Goal: Information Seeking & Learning: Learn about a topic

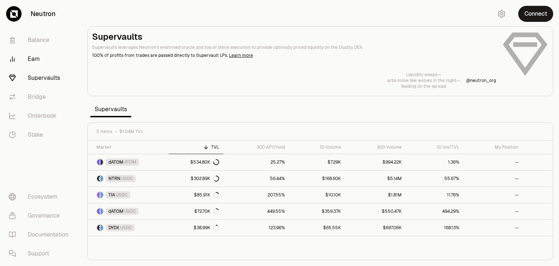
click at [28, 63] on link "Earn" at bounding box center [41, 59] width 76 height 19
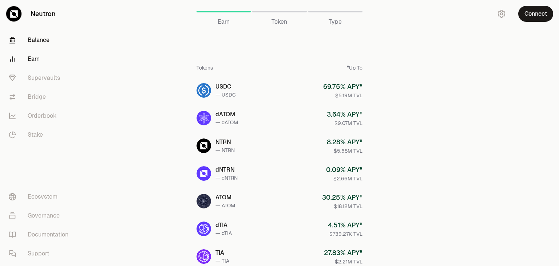
click at [46, 40] on link "Balance" at bounding box center [41, 40] width 76 height 19
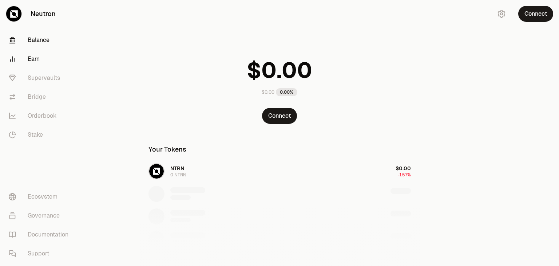
click at [35, 57] on link "Earn" at bounding box center [41, 59] width 76 height 19
click at [45, 76] on link "Supervaults" at bounding box center [41, 77] width 76 height 19
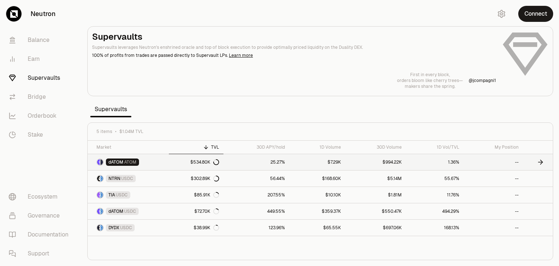
click at [542, 165] on icon at bounding box center [540, 161] width 7 height 7
